Goal: Entertainment & Leisure: Consume media (video, audio)

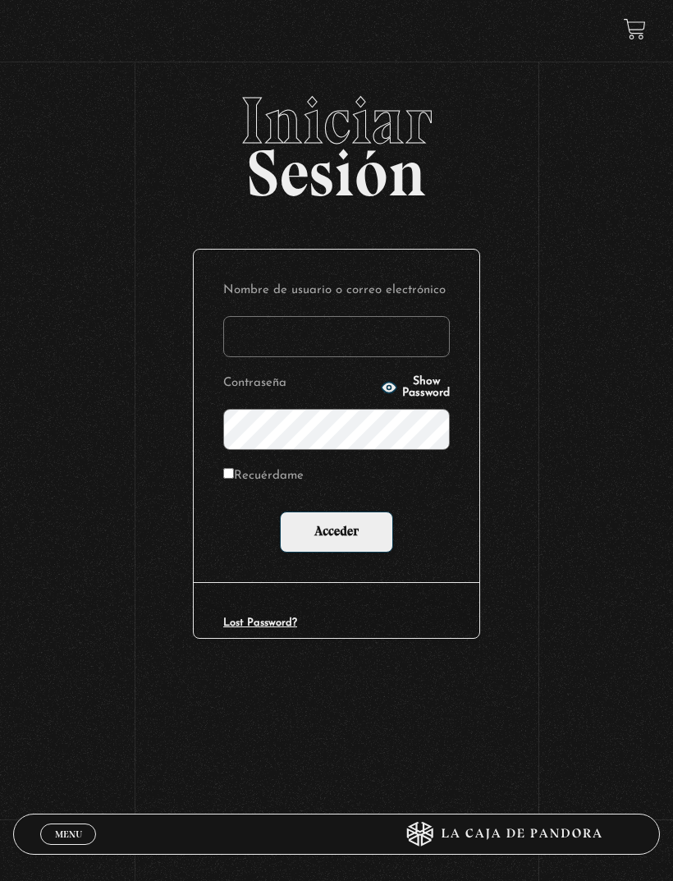
type input "drivasesquivel@gmail.com"
click at [337, 534] on input "Acceder" at bounding box center [336, 531] width 113 height 41
click at [360, 519] on input "Acceder" at bounding box center [336, 531] width 113 height 41
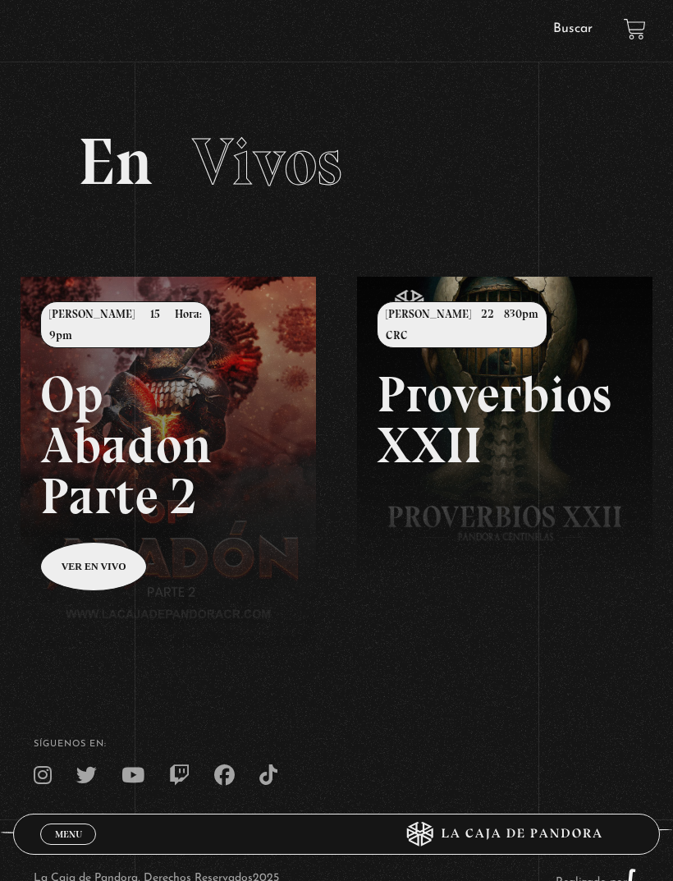
click at [76, 823] on link "Menu Cerrar" at bounding box center [68, 833] width 56 height 21
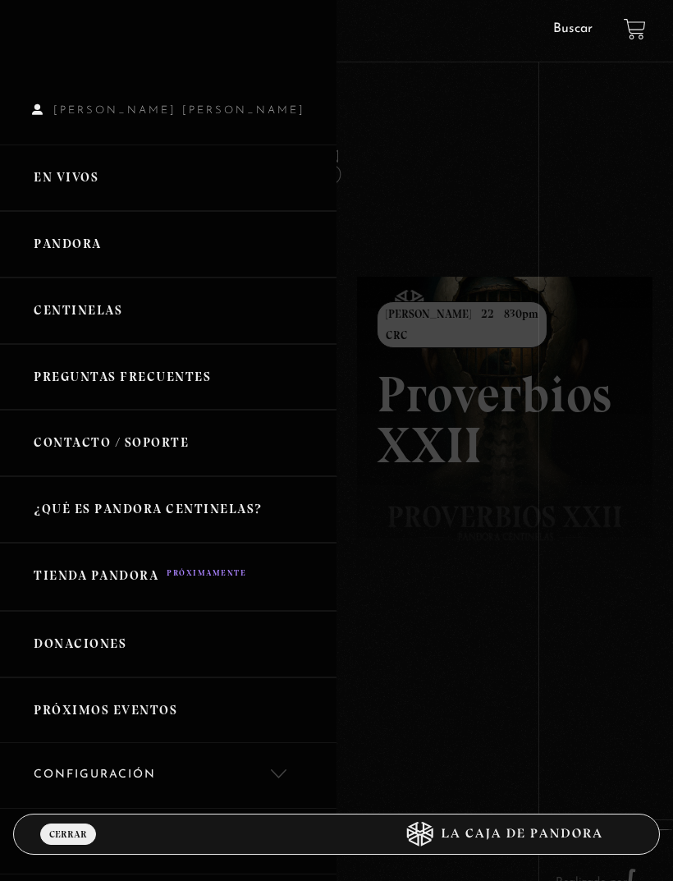
click at [149, 256] on link "Pandora" at bounding box center [168, 244] width 337 height 66
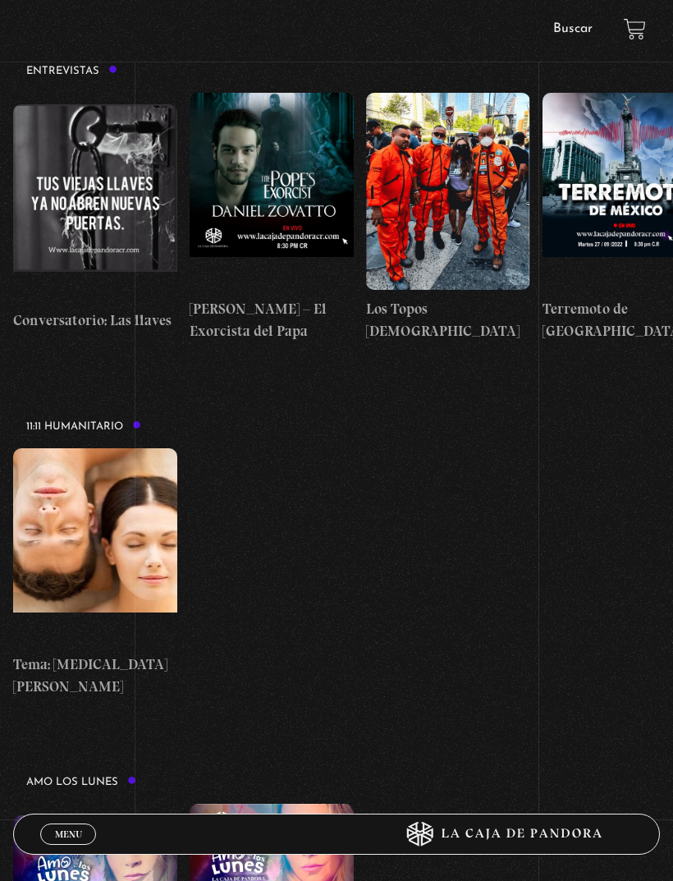
scroll to position [5137, 0]
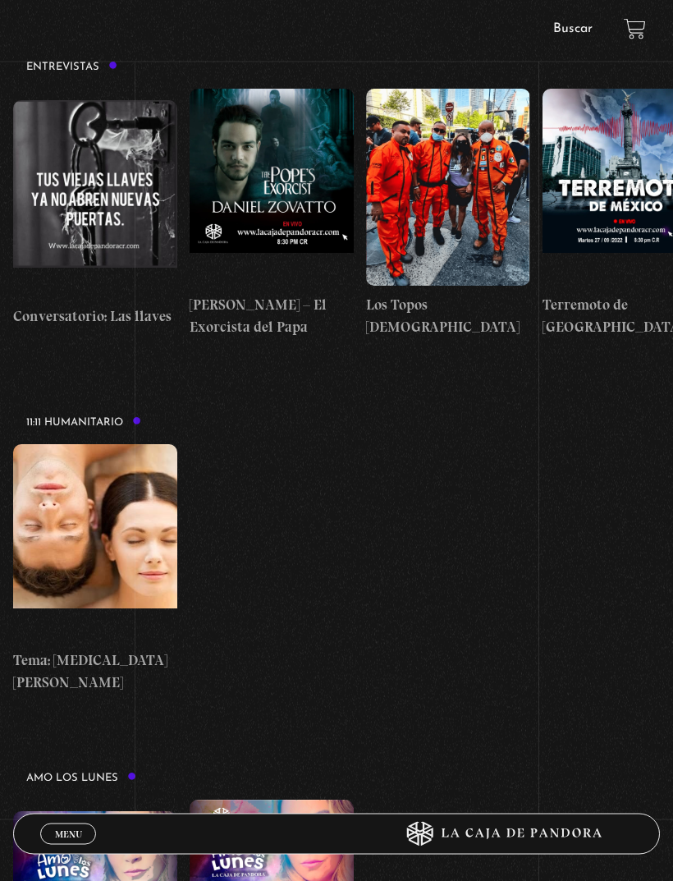
click at [117, 101] on figure at bounding box center [95, 199] width 164 height 197
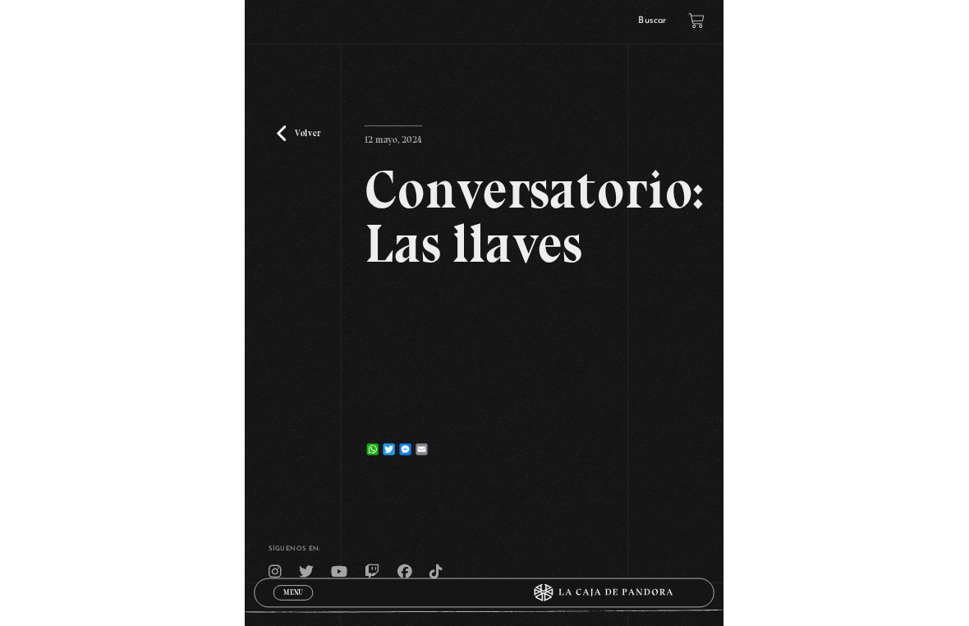
scroll to position [20, 0]
